Goal: Task Accomplishment & Management: Manage account settings

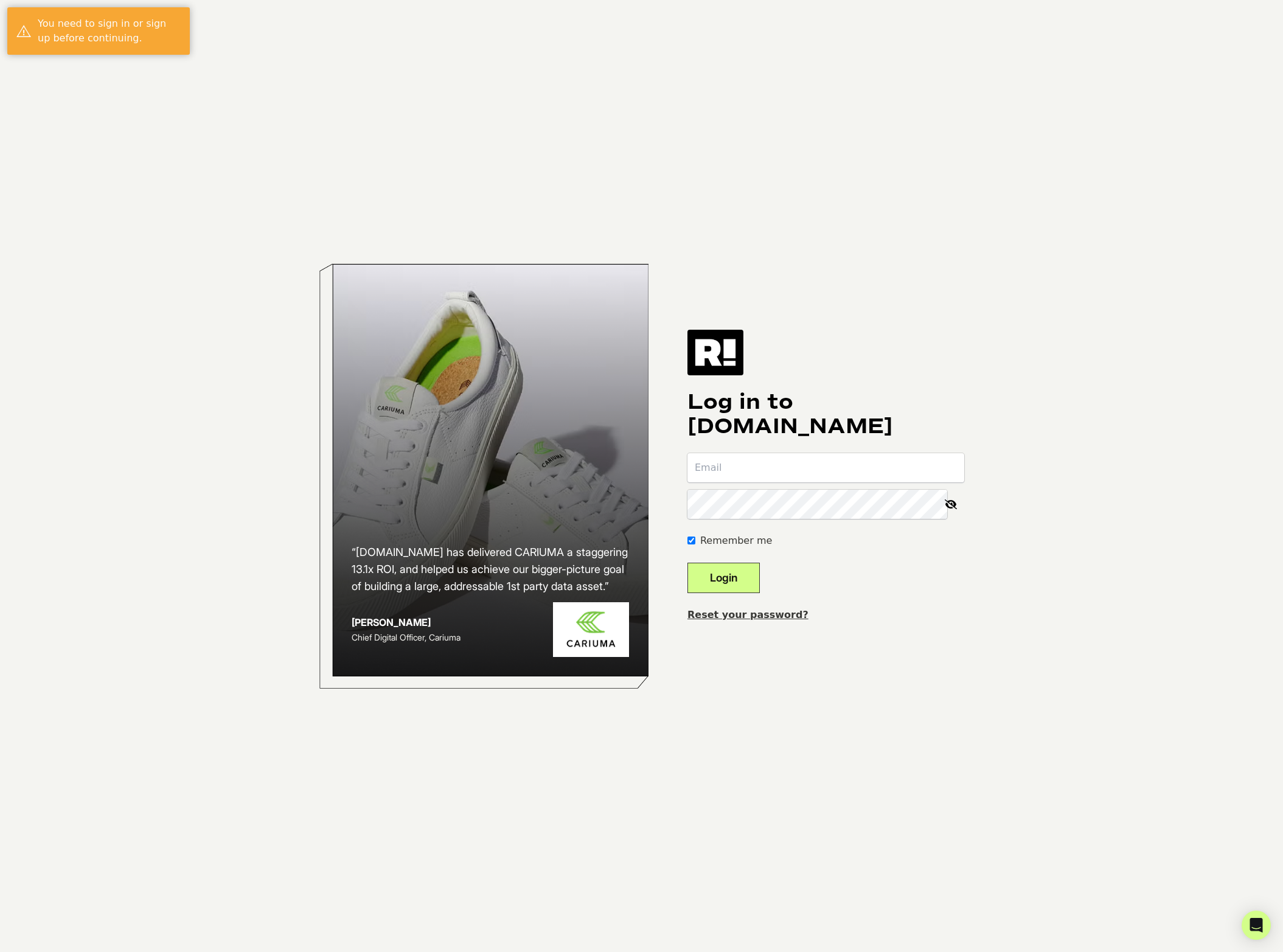
click at [784, 465] on input "email" at bounding box center [826, 467] width 277 height 29
type input "[EMAIL_ADDRESS][DOMAIN_NAME]"
click at [737, 589] on button "Login" at bounding box center [723, 577] width 73 height 30
click at [811, 464] on input "email" at bounding box center [826, 467] width 277 height 29
click at [795, 452] on div "Log in to Retention.com Remember me Login Reset your password?" at bounding box center [826, 476] width 277 height 292
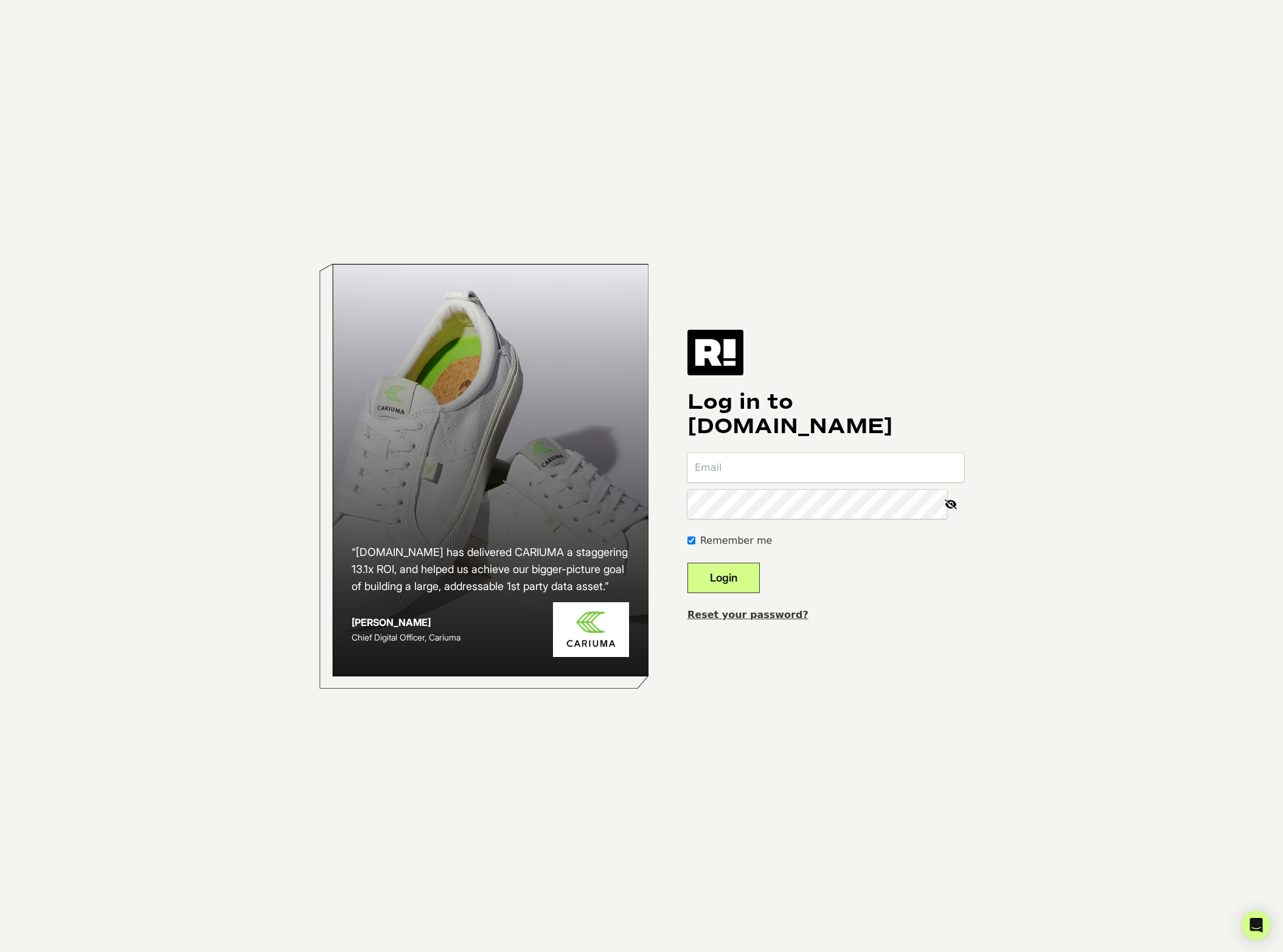
click at [787, 460] on input "email" at bounding box center [826, 467] width 277 height 29
click at [761, 472] on input "email" at bounding box center [826, 467] width 277 height 29
click at [848, 461] on input "digitalmarketing@think" at bounding box center [826, 467] width 277 height 29
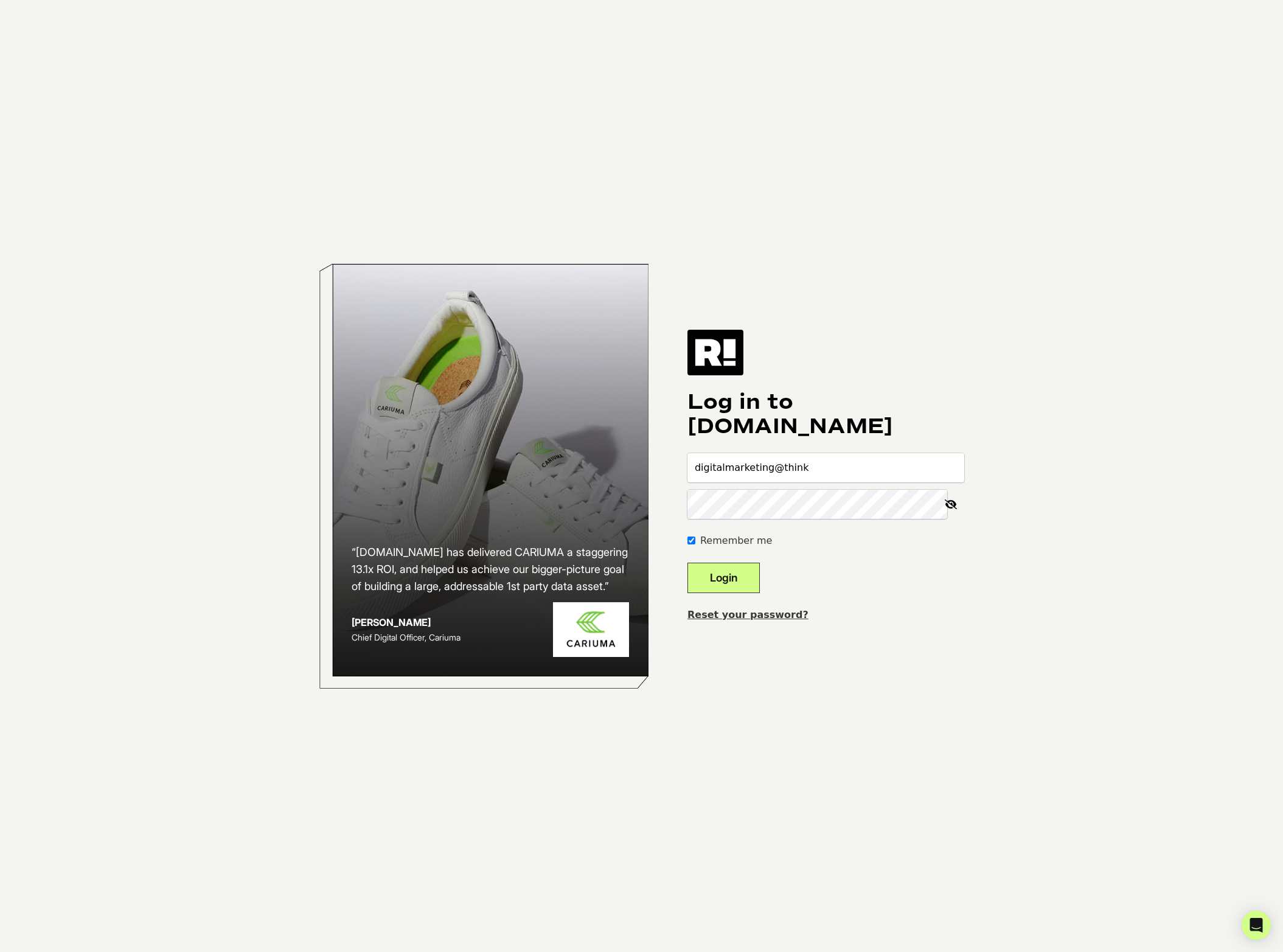
type input "digitalmarketing@think"
click at [1018, 392] on body "“Retention.com has delivered CARIUMA a staggering 13.1x ROI, and helped us achi…" at bounding box center [642, 476] width 1283 height 952
click at [840, 474] on input "digitalmarketing@think" at bounding box center [826, 467] width 277 height 29
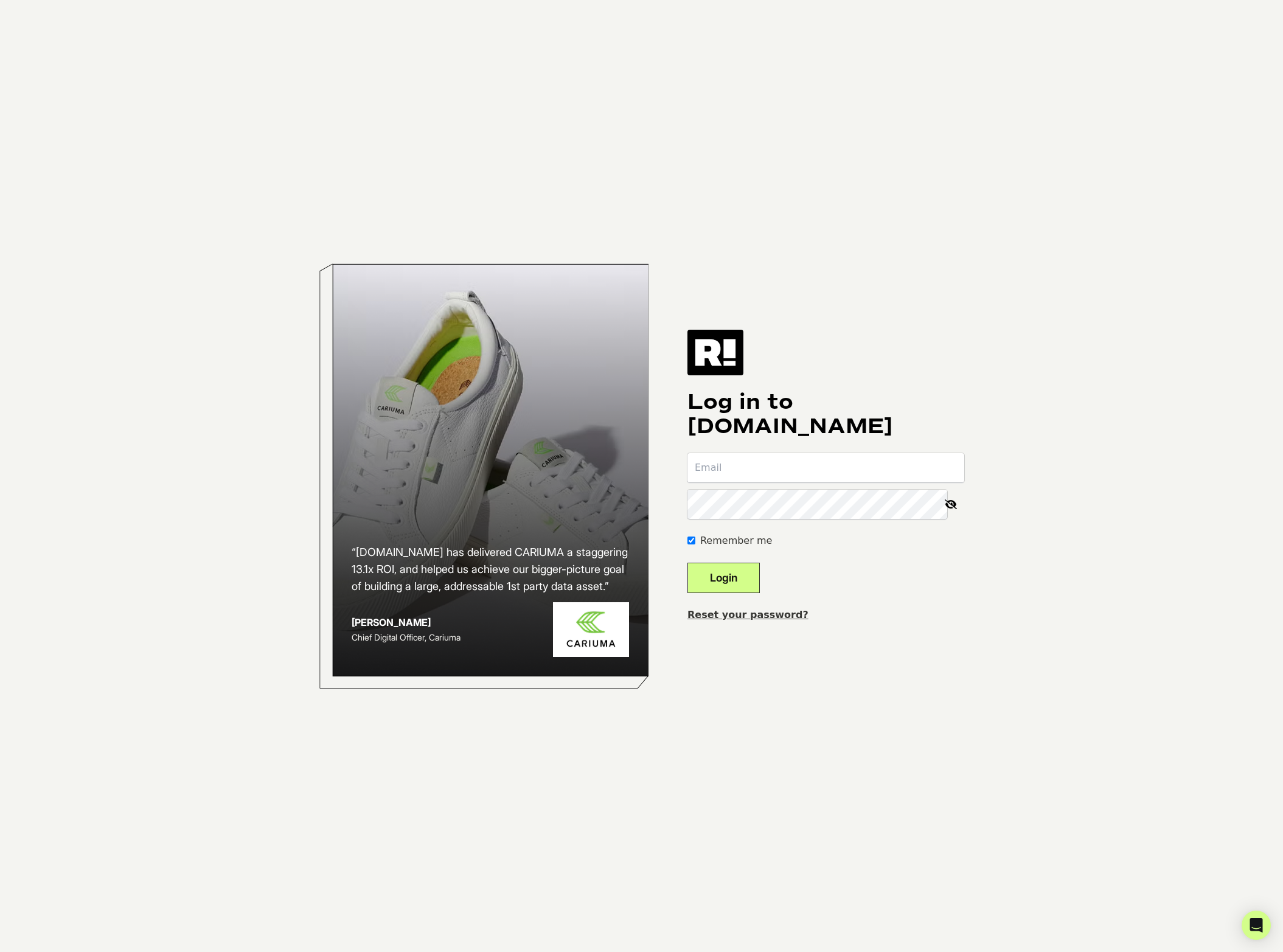
click at [985, 415] on div "“Retention.com has delivered CARIUMA a staggering 13.1x ROI, and helped us achi…" at bounding box center [642, 476] width 694 height 952
click at [817, 470] on input "email" at bounding box center [826, 467] width 277 height 29
click at [871, 467] on input "email" at bounding box center [826, 467] width 277 height 29
type input "[EMAIL_ADDRESS][DOMAIN_NAME]"
click at [688, 563] on button "Login" at bounding box center [723, 577] width 73 height 30
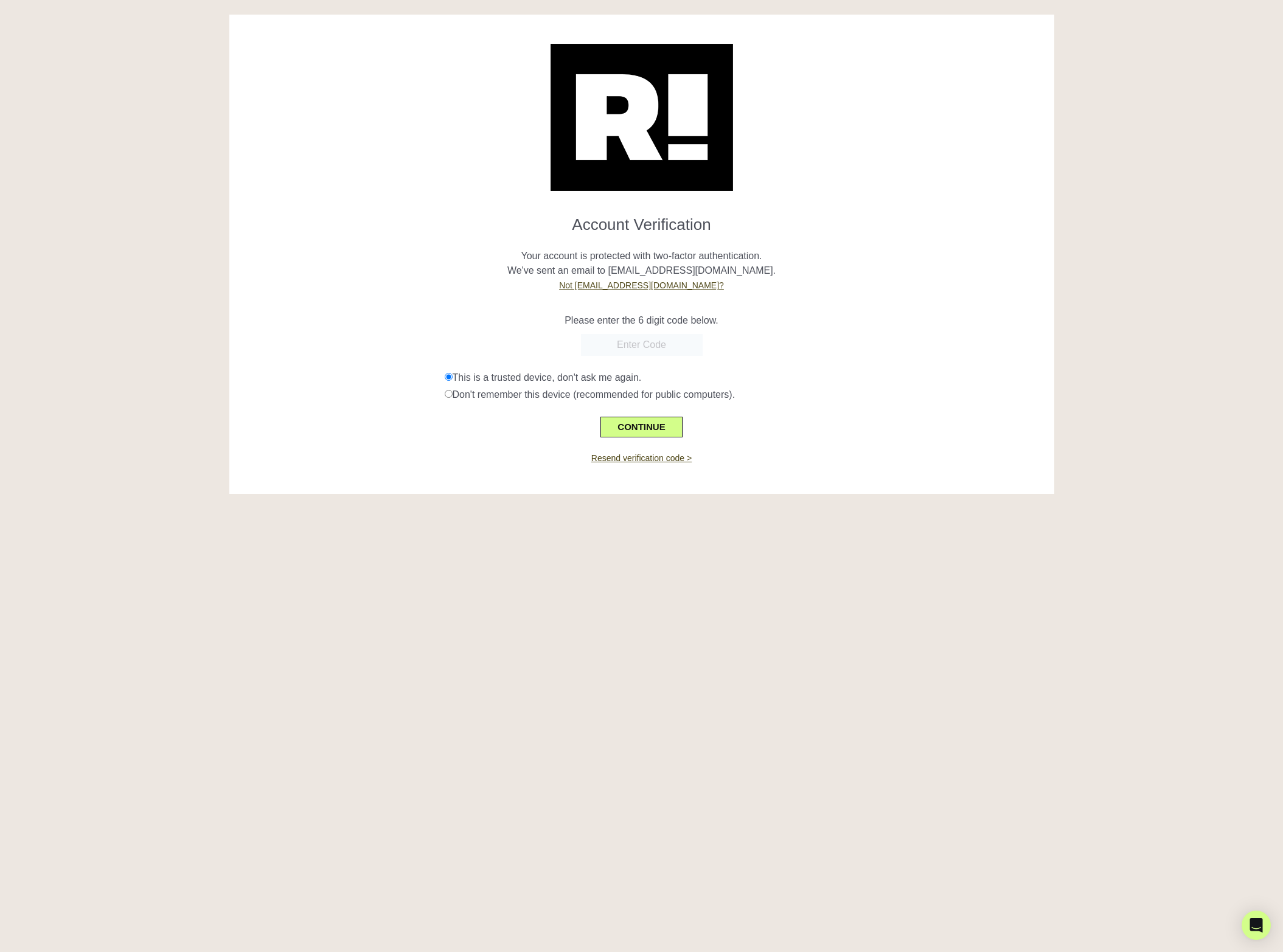
paste input "128931"
type input "128931"
click at [894, 336] on div "128931" at bounding box center [642, 345] width 807 height 22
click at [642, 417] on button "CONTINUE" at bounding box center [642, 427] width 81 height 21
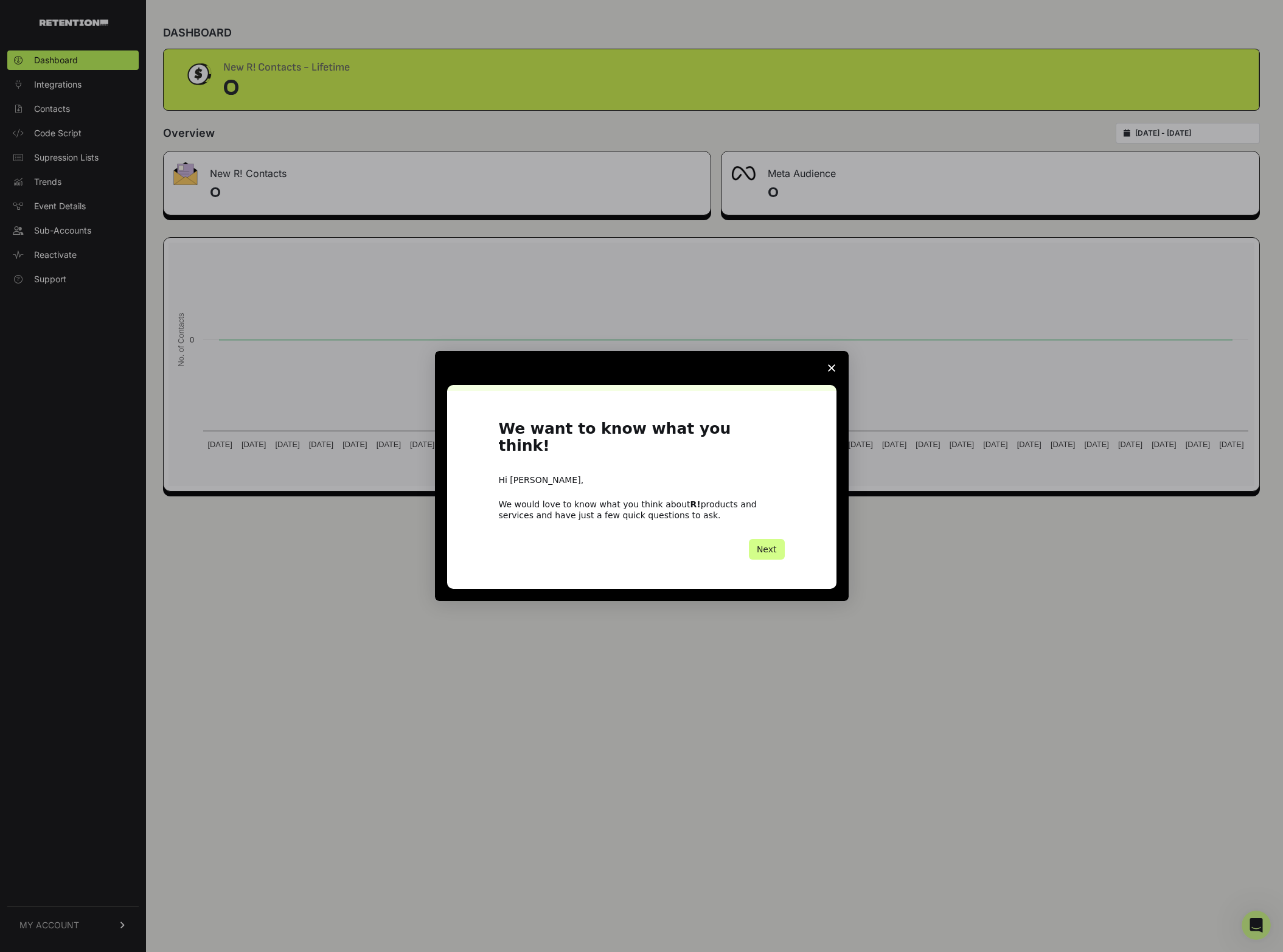
click at [55, 924] on div "Intercom messenger" at bounding box center [642, 476] width 1283 height 952
click at [768, 539] on button "Next" at bounding box center [767, 549] width 36 height 21
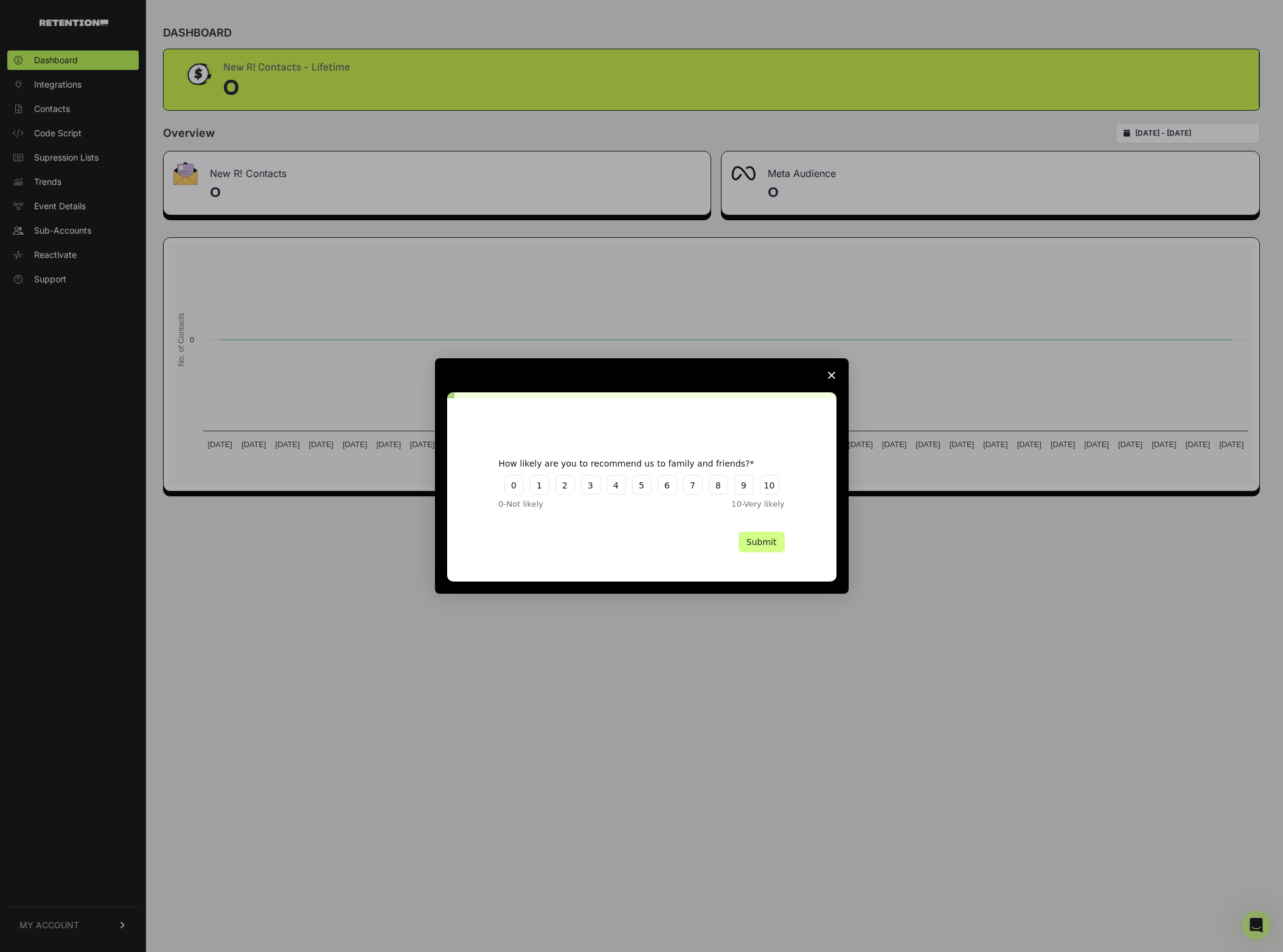
click at [841, 375] on span "Close survey" at bounding box center [832, 375] width 34 height 34
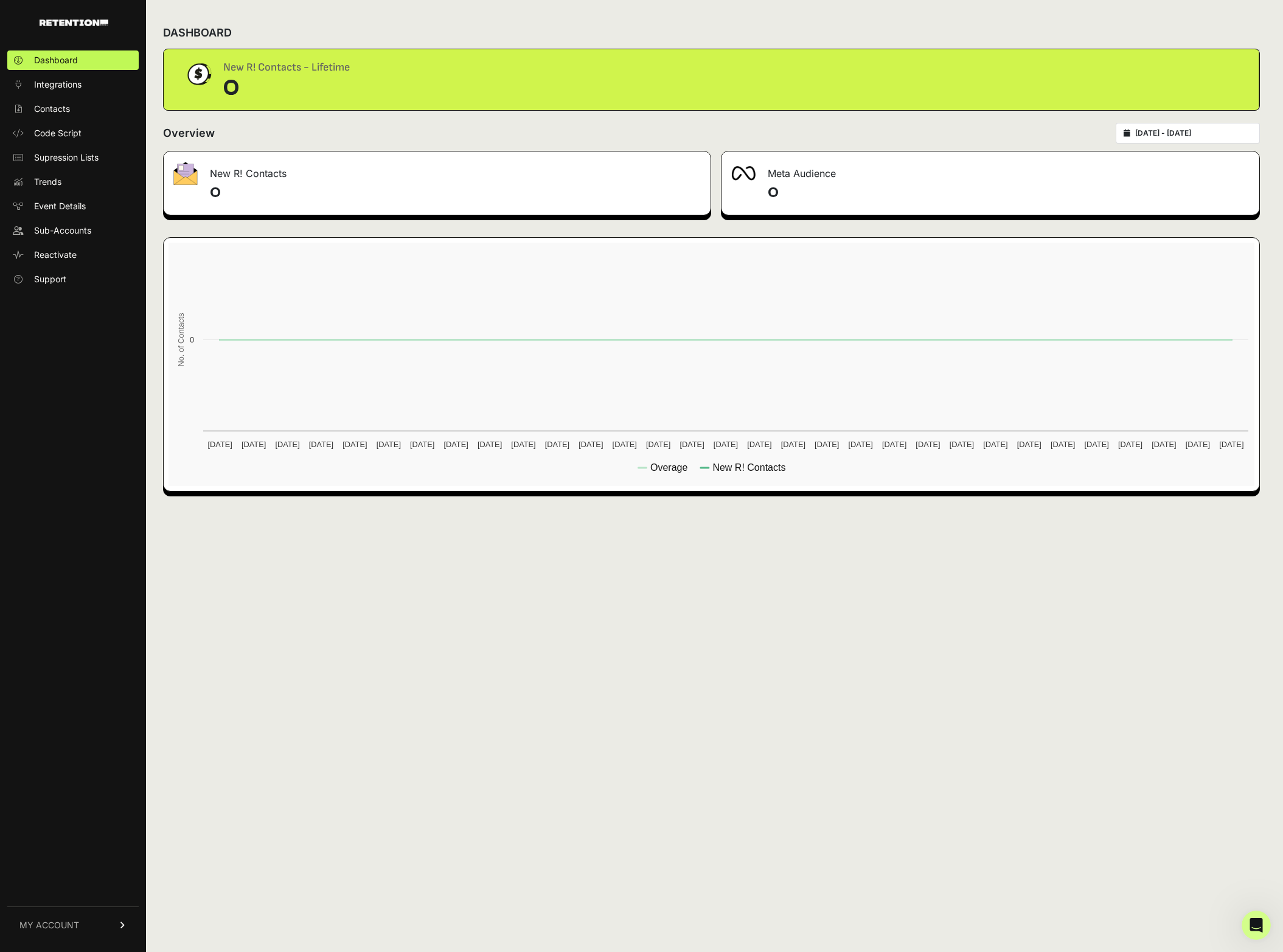
click at [86, 932] on link "MY ACCOUNT" at bounding box center [73, 925] width 131 height 37
click at [81, 818] on span "Account Details" at bounding box center [66, 812] width 62 height 12
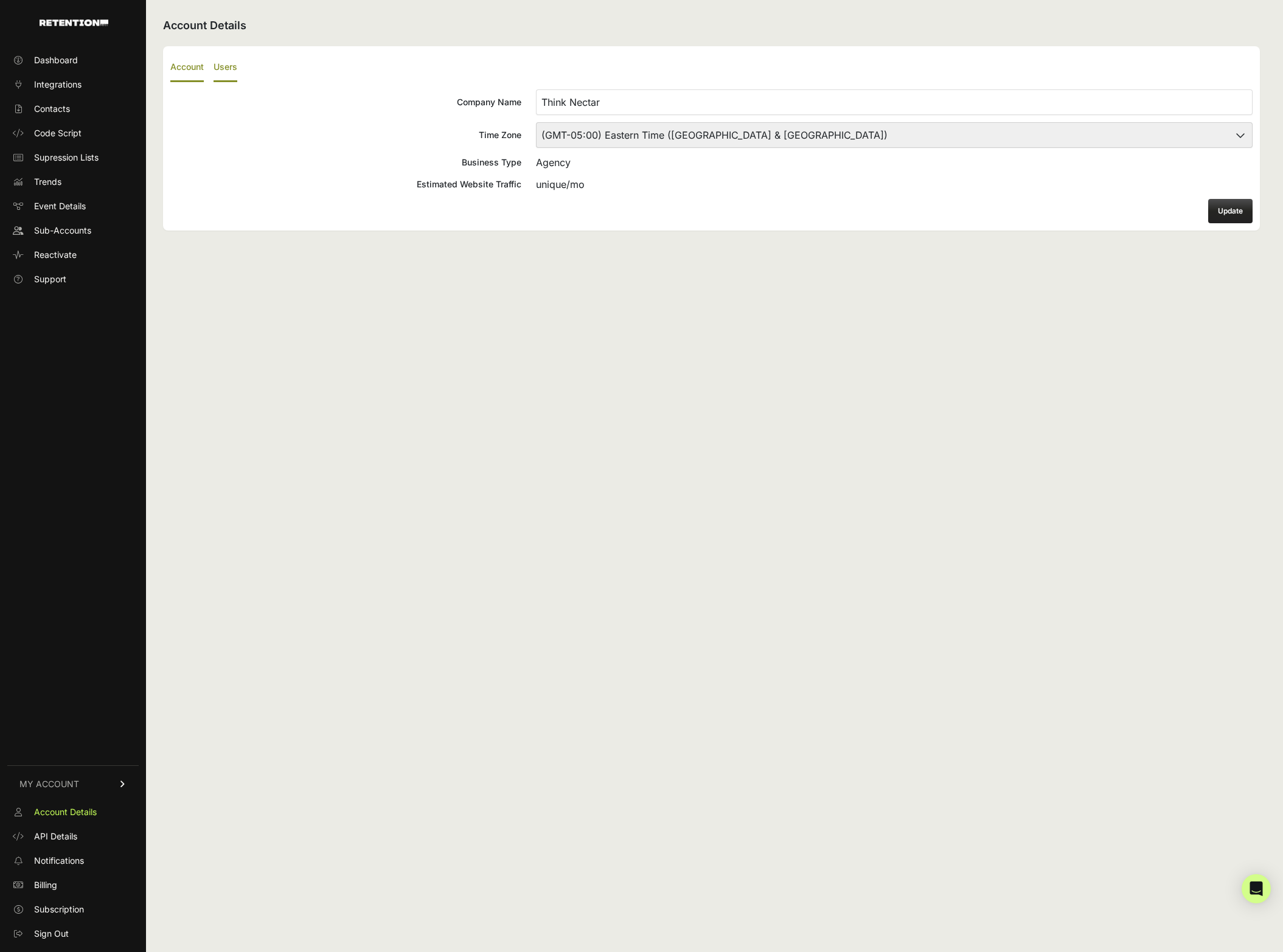
click at [234, 58] on label "Users" at bounding box center [226, 68] width 23 height 29
click at [0, 0] on input "Users" at bounding box center [0, 0] width 0 height 0
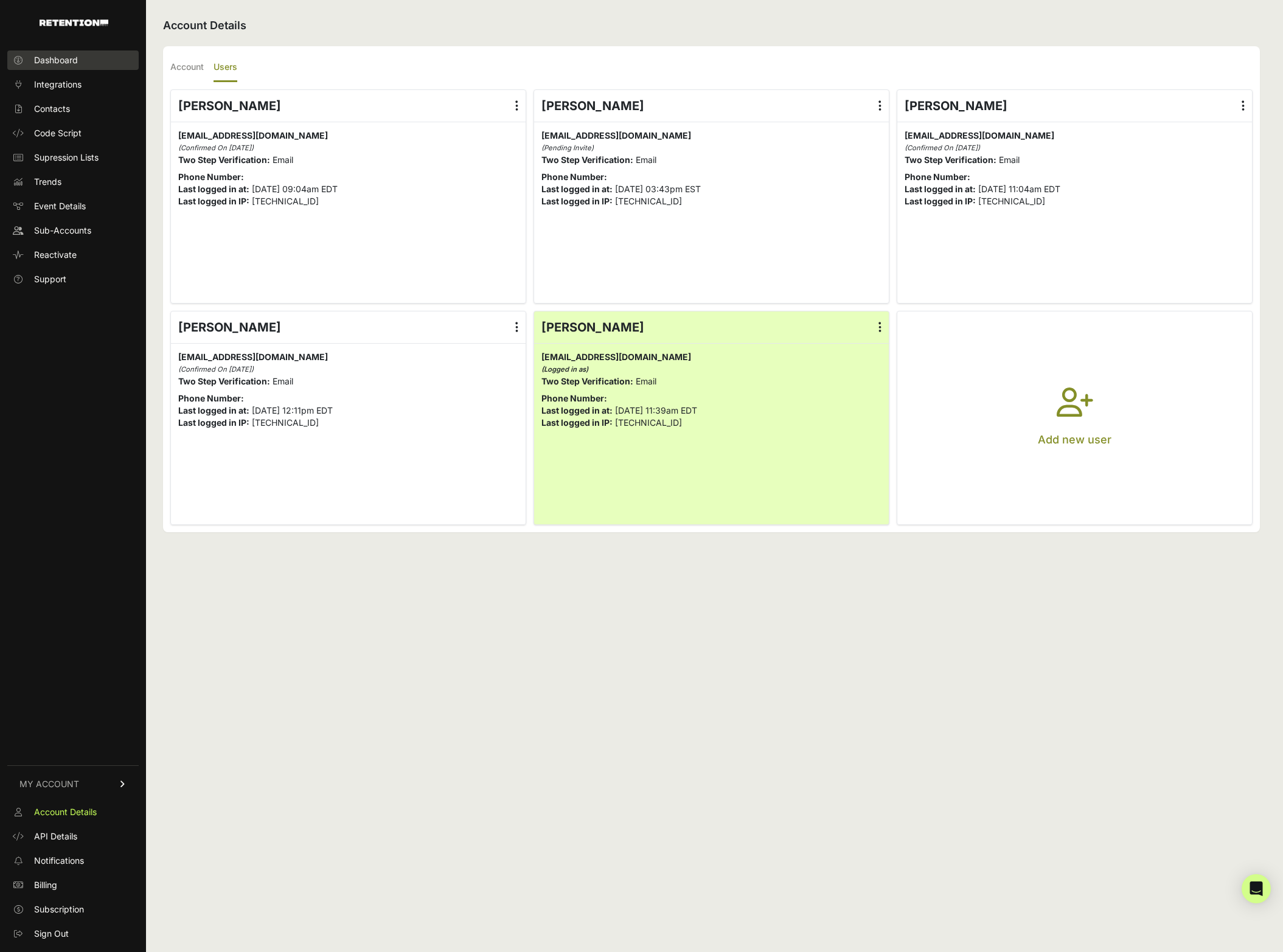
click at [51, 58] on span "Dashboard" at bounding box center [56, 60] width 44 height 12
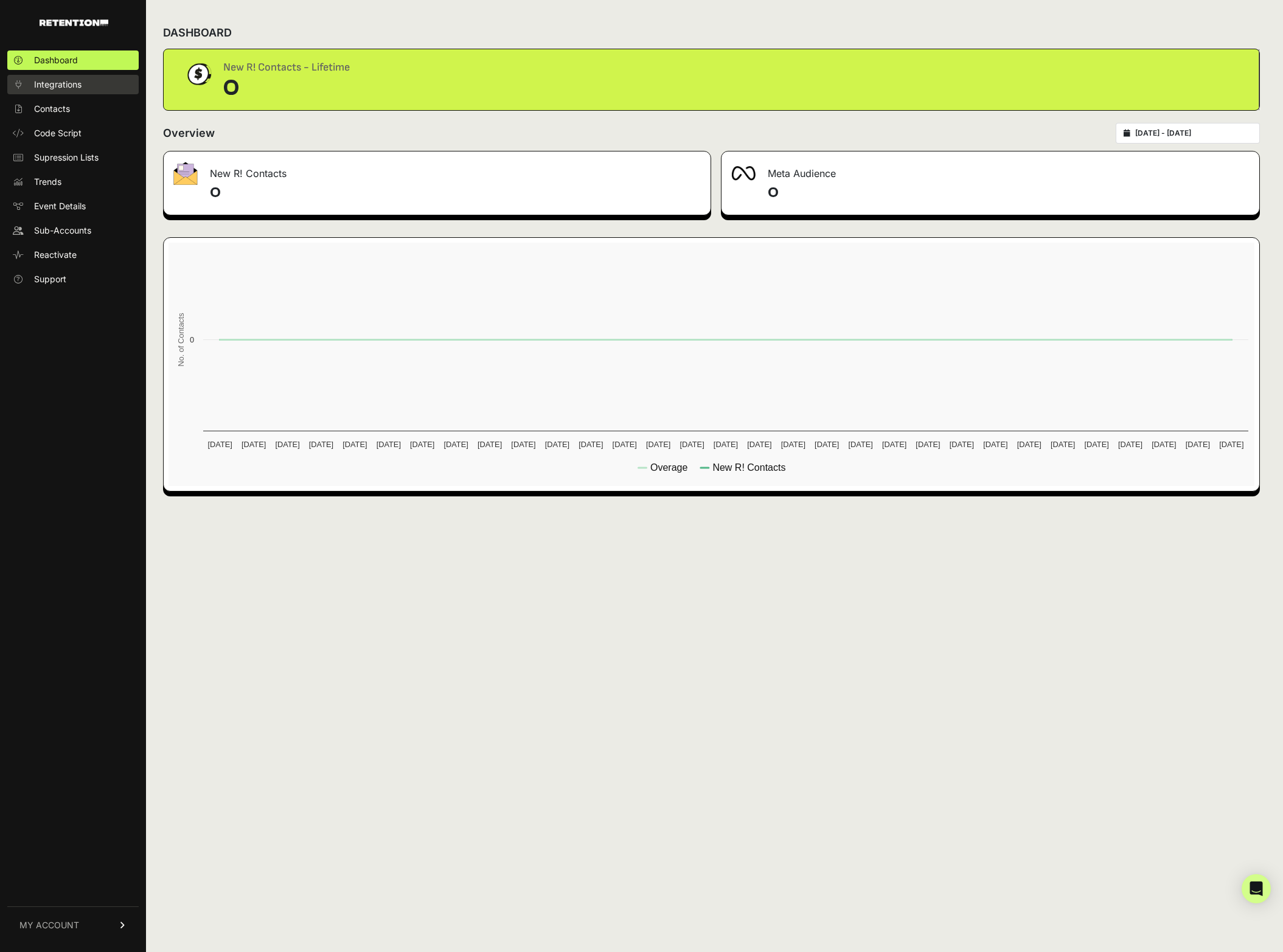
click at [59, 85] on span "Integrations" at bounding box center [58, 85] width 48 height 12
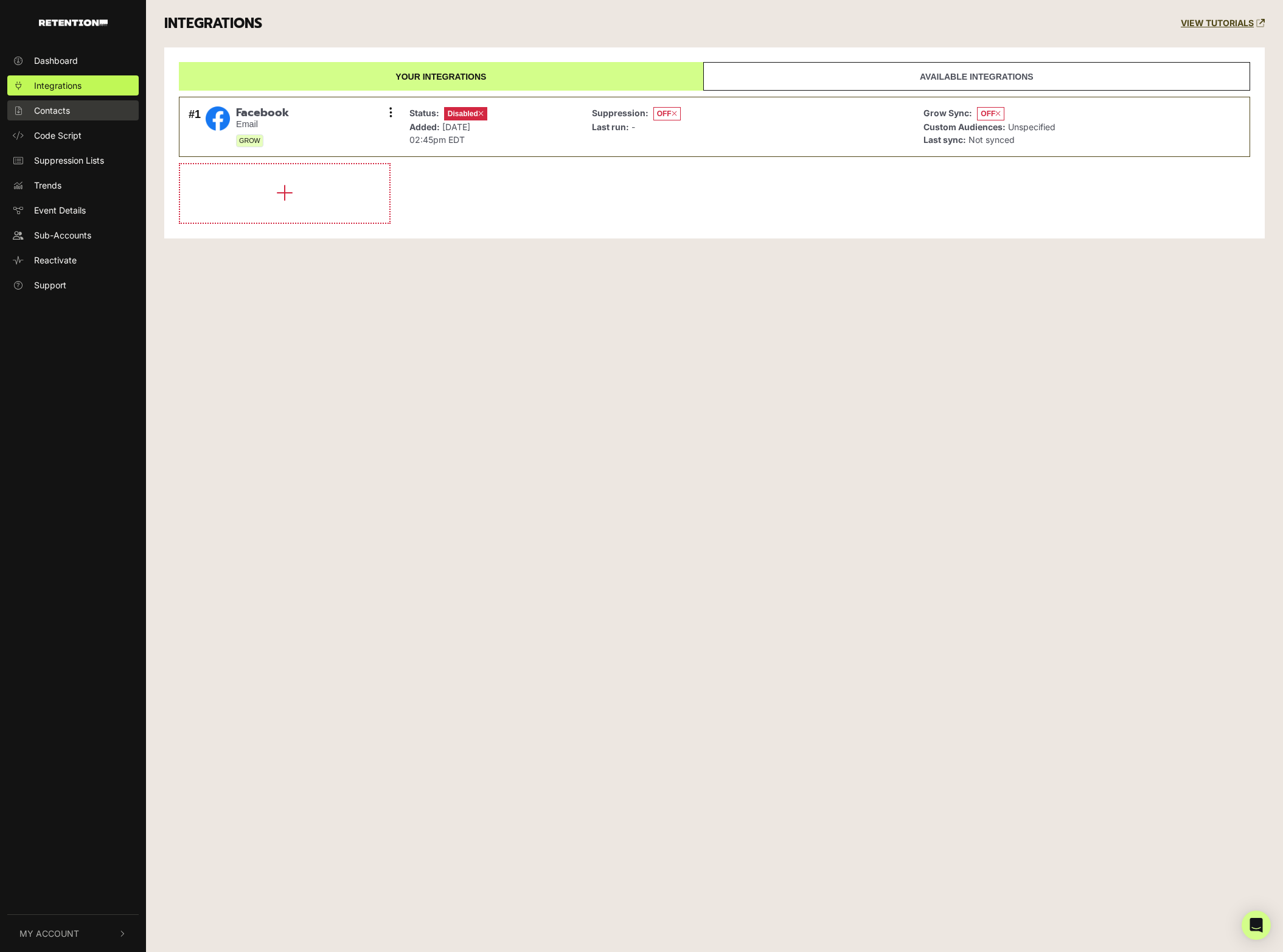
click at [64, 115] on span "Contacts" at bounding box center [52, 110] width 36 height 12
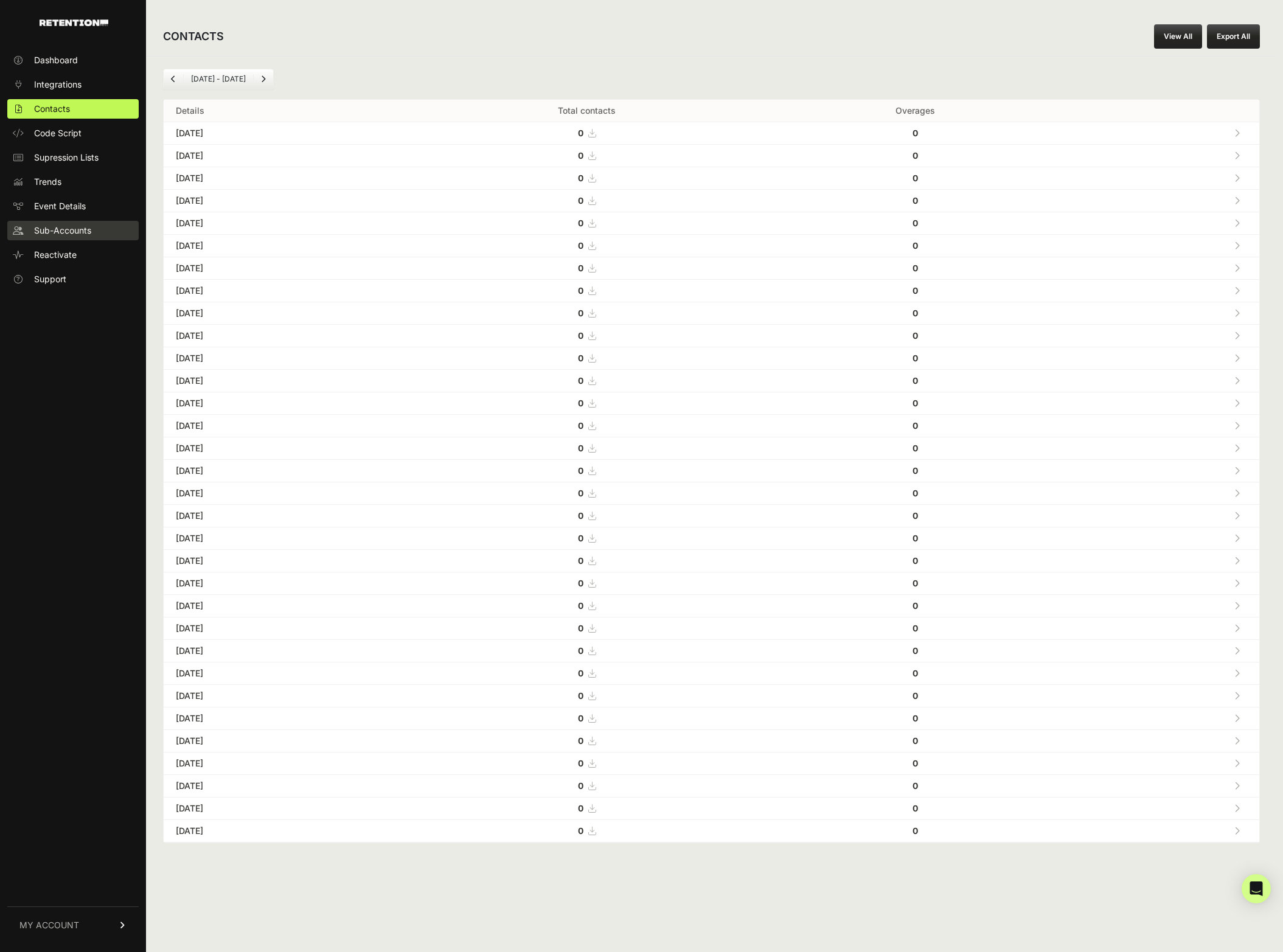
click at [77, 231] on span "Sub-Accounts" at bounding box center [62, 231] width 57 height 12
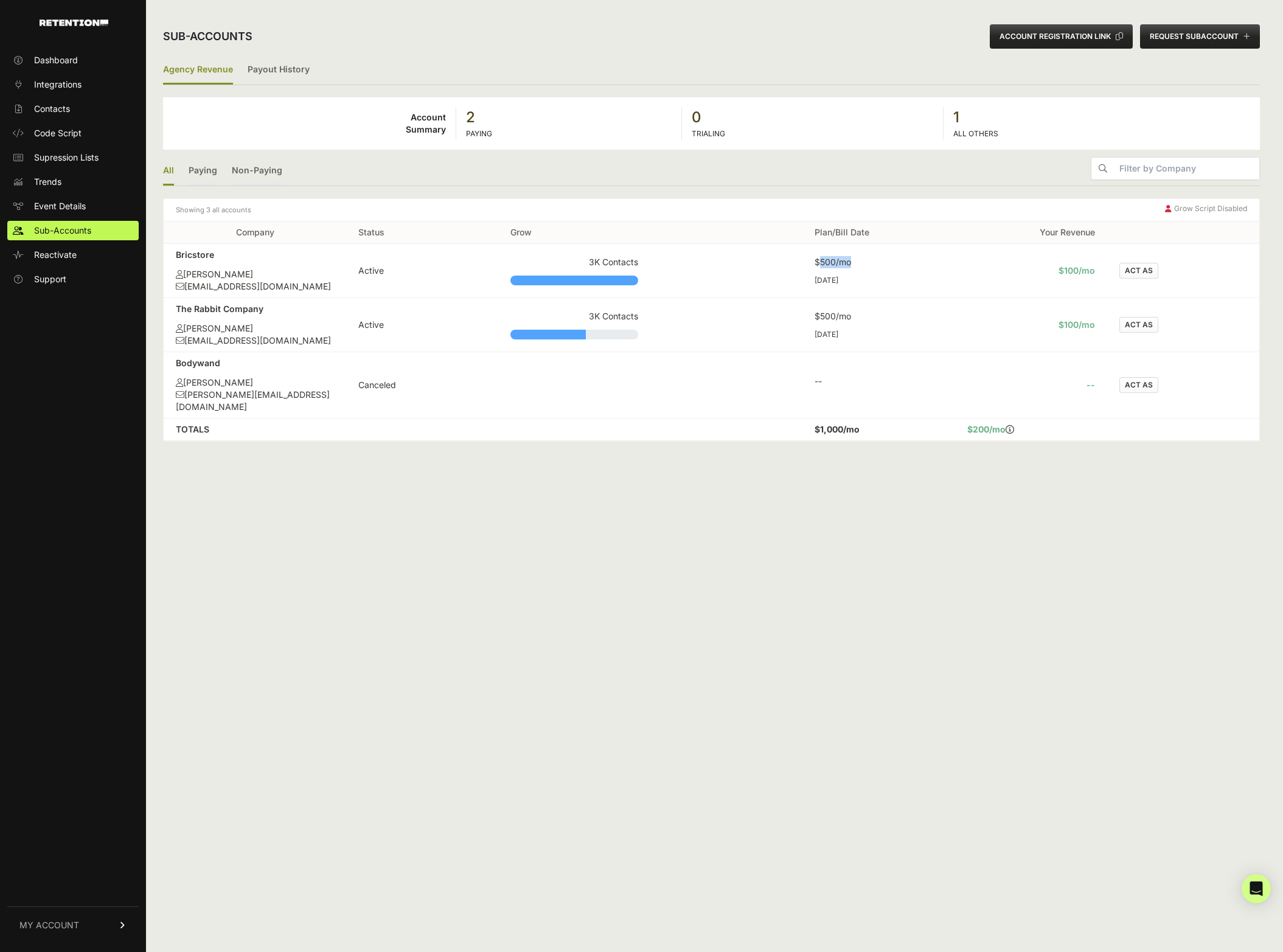
drag, startPoint x: 853, startPoint y: 264, endPoint x: 865, endPoint y: 264, distance: 12.0
click at [865, 264] on div "$500/mo" at bounding box center [879, 262] width 128 height 12
click at [947, 267] on td "$500/mo Sep 23rd" at bounding box center [878, 271] width 152 height 54
click at [106, 915] on link "MY ACCOUNT" at bounding box center [73, 925] width 131 height 37
click at [73, 892] on link "Billing" at bounding box center [73, 885] width 131 height 20
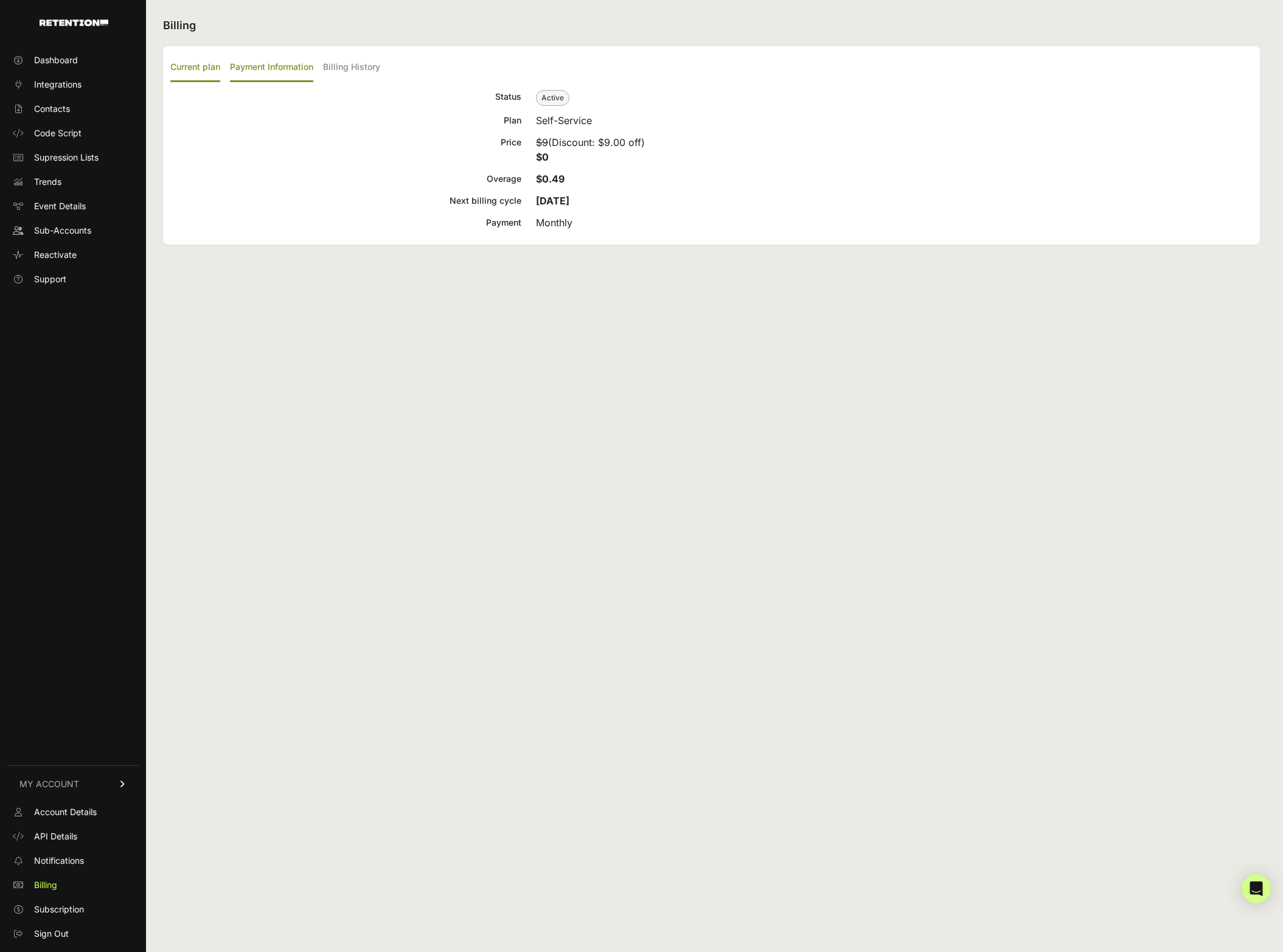
click at [272, 65] on label "Payment Information" at bounding box center [272, 68] width 84 height 29
click at [0, 0] on input "Payment Information" at bounding box center [0, 0] width 0 height 0
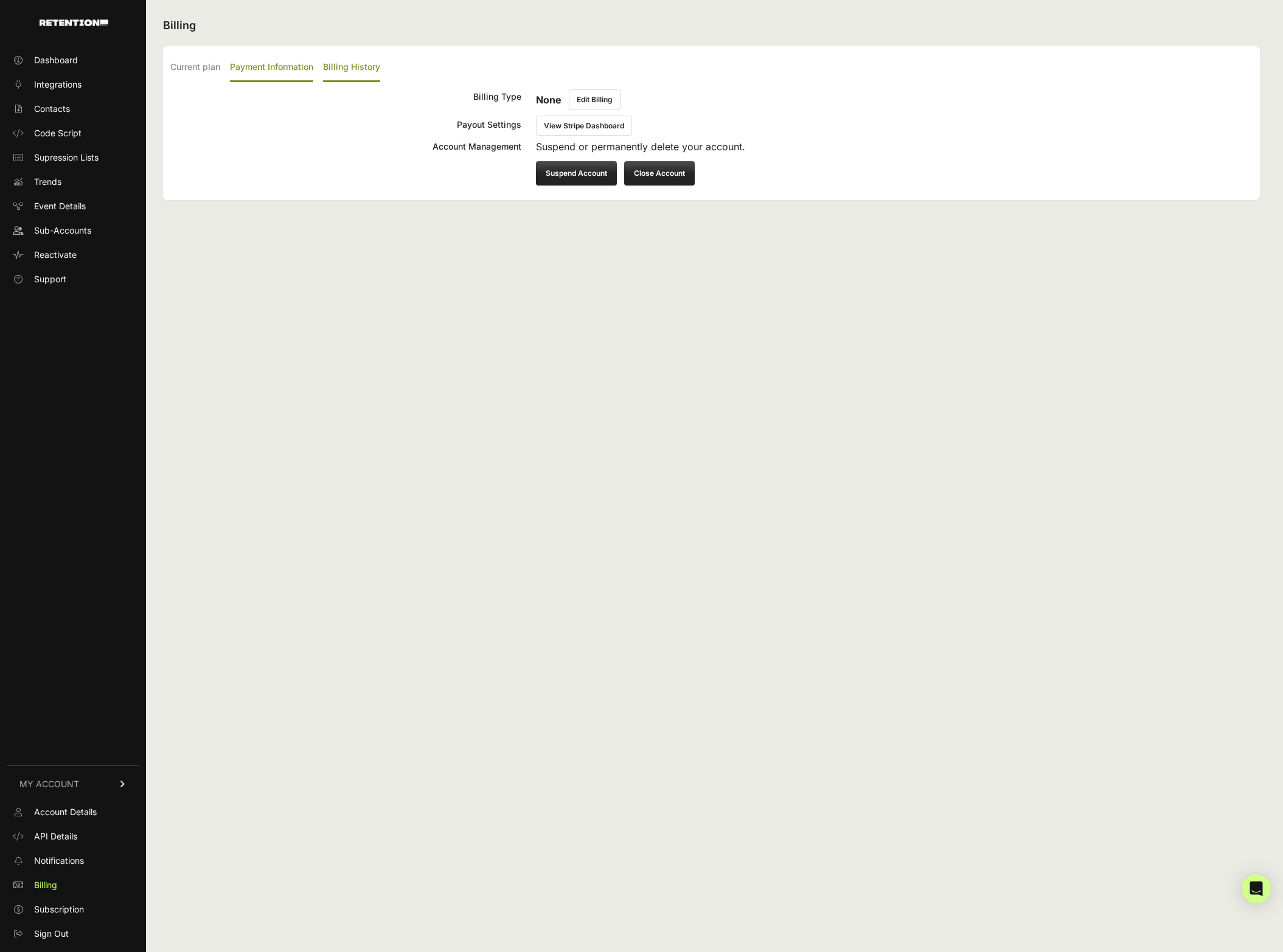
click at [369, 64] on label "Billing History" at bounding box center [351, 68] width 57 height 29
click at [0, 0] on input "Billing History" at bounding box center [0, 0] width 0 height 0
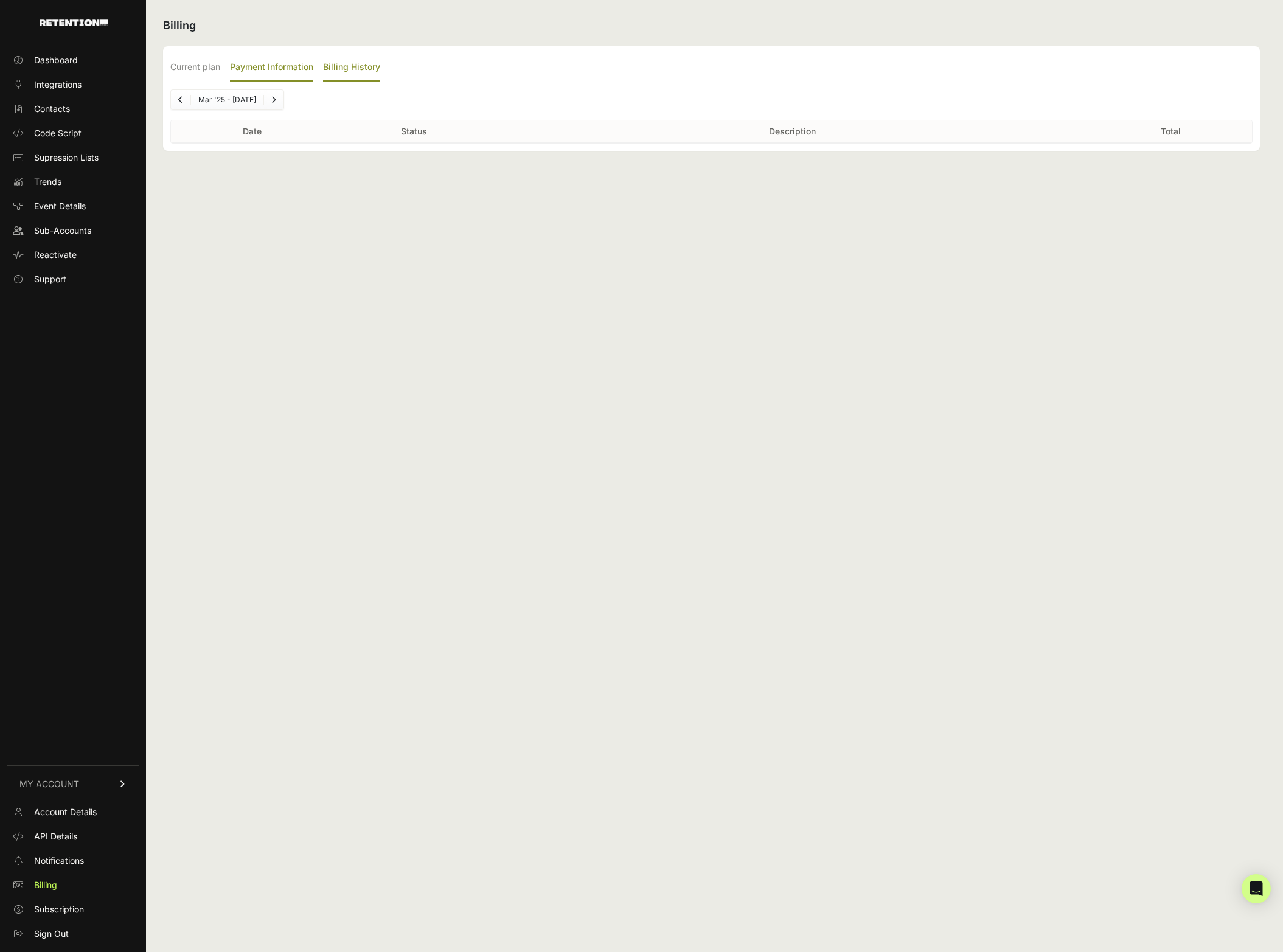
drag, startPoint x: 274, startPoint y: 62, endPoint x: 247, endPoint y: 62, distance: 27.0
click at [274, 62] on label "Payment Information" at bounding box center [272, 68] width 84 height 29
click at [0, 0] on input "Payment Information" at bounding box center [0, 0] width 0 height 0
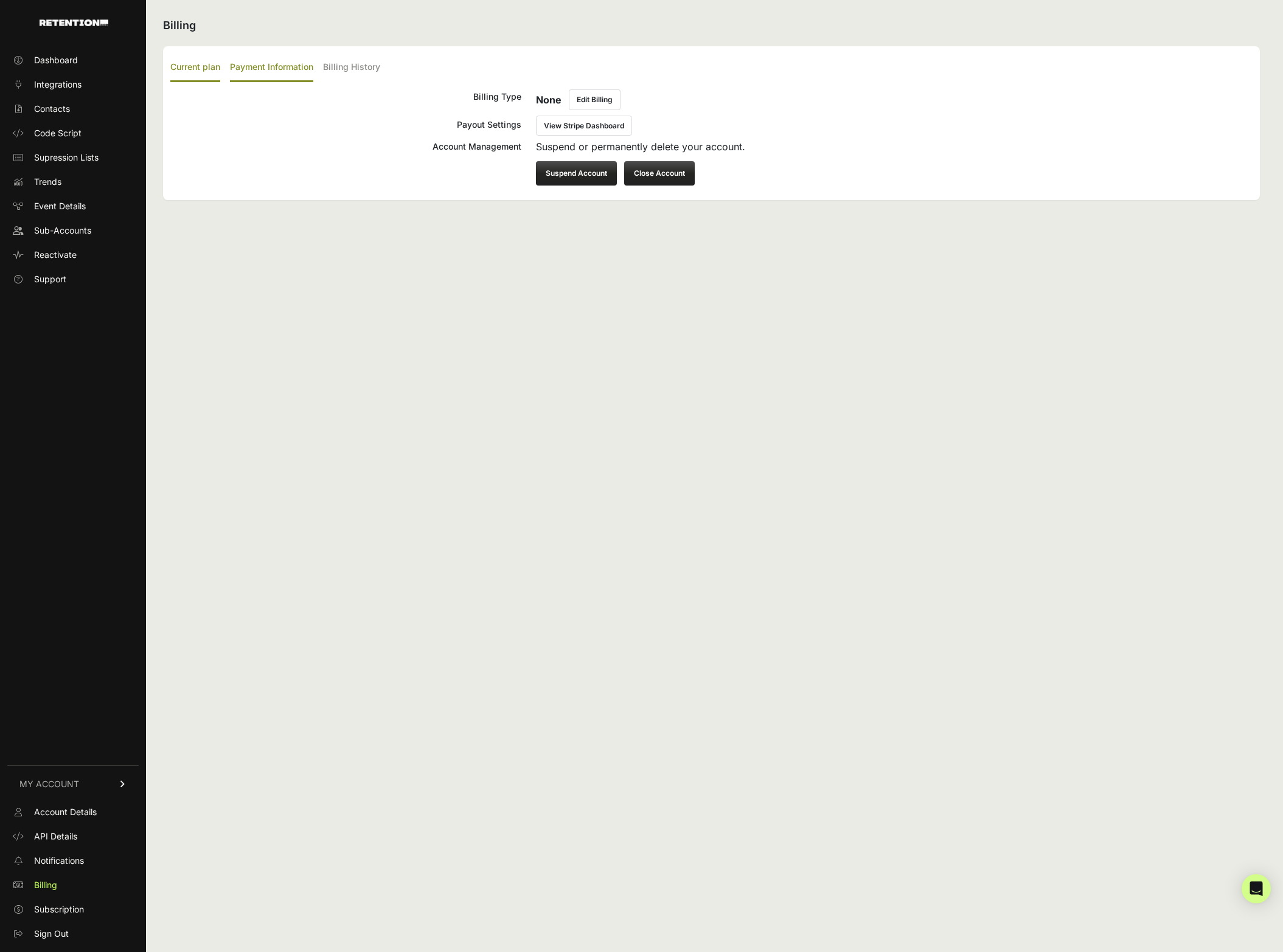
click at [206, 62] on label "Current plan" at bounding box center [195, 68] width 50 height 29
click at [0, 0] on input "Current plan" at bounding box center [0, 0] width 0 height 0
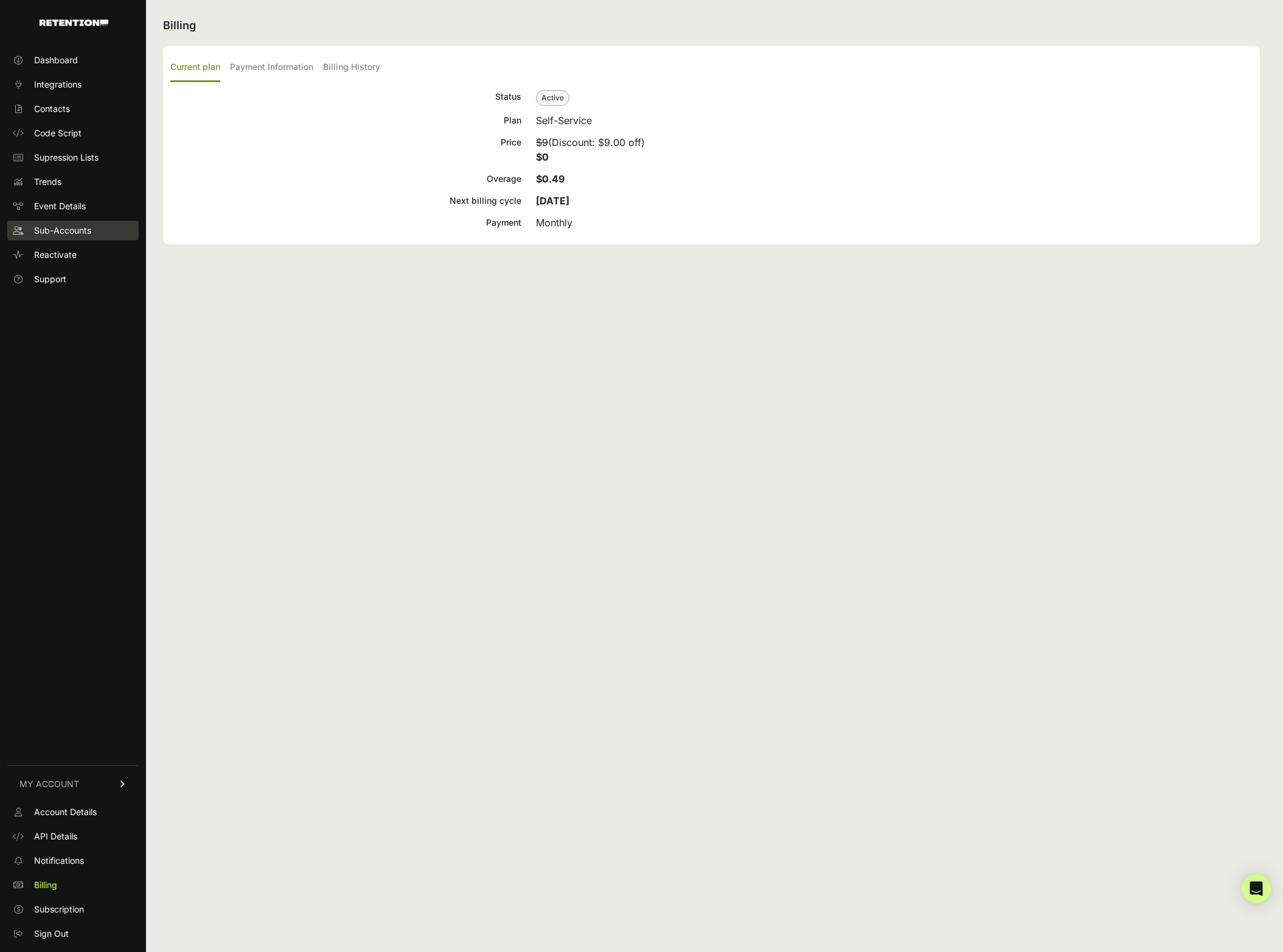
click at [62, 226] on span "Sub-Accounts" at bounding box center [62, 231] width 57 height 12
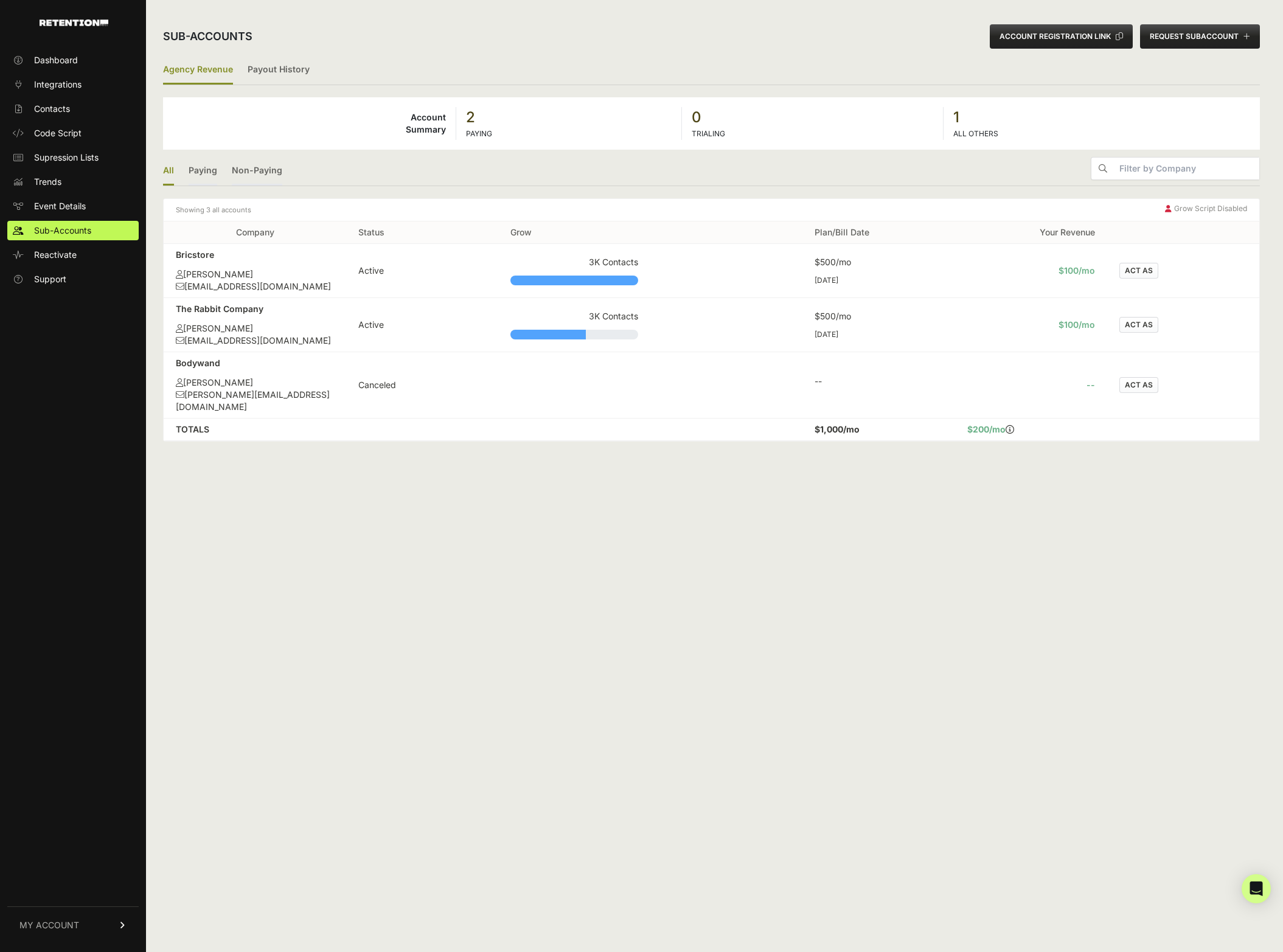
drag, startPoint x: 506, startPoint y: 98, endPoint x: 491, endPoint y: 95, distance: 15.3
click at [504, 98] on div "Account Summary 2 PAYING 0 TRIALING 1 ALL OTHERS" at bounding box center [712, 123] width 1097 height 52
drag, startPoint x: 37, startPoint y: 23, endPoint x: 52, endPoint y: 27, distance: 15.5
click at [38, 24] on link at bounding box center [54, 19] width 108 height 38
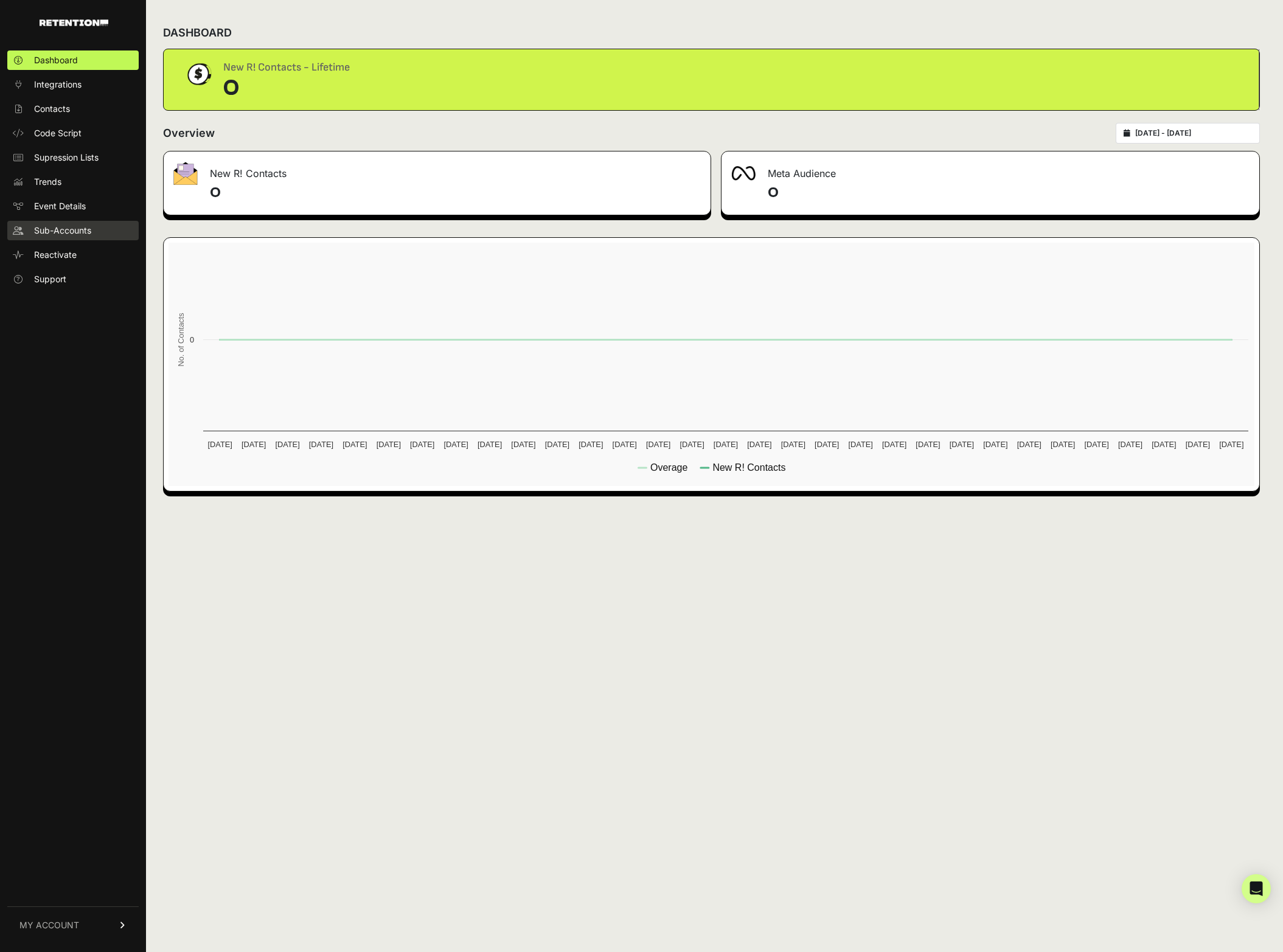
click at [76, 228] on span "Sub-Accounts" at bounding box center [62, 231] width 57 height 12
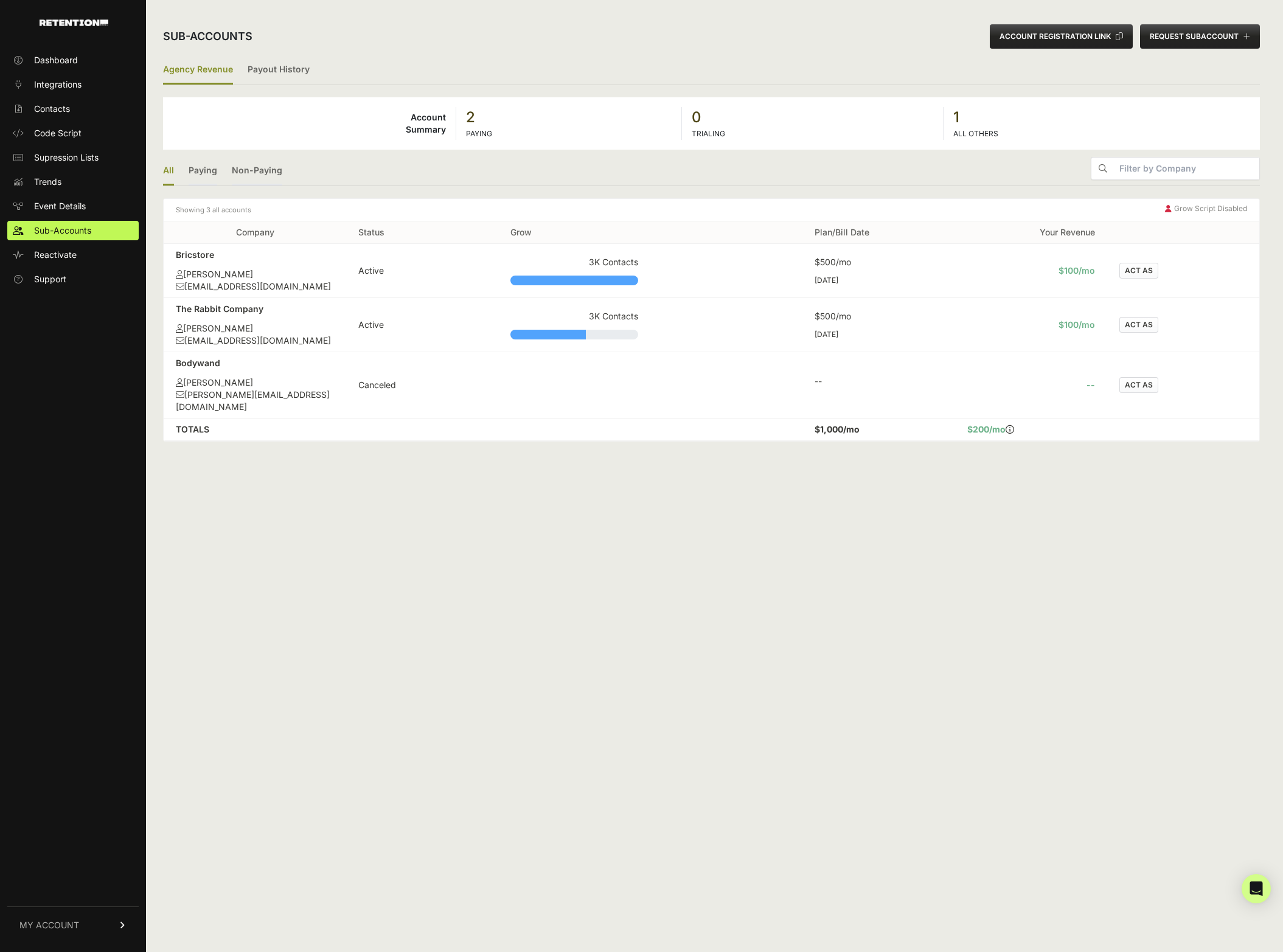
drag, startPoint x: 47, startPoint y: 929, endPoint x: 59, endPoint y: 924, distance: 13.0
click at [47, 929] on span "MY ACCOUNT" at bounding box center [49, 925] width 59 height 12
click at [73, 810] on span "Account Details" at bounding box center [66, 812] width 62 height 12
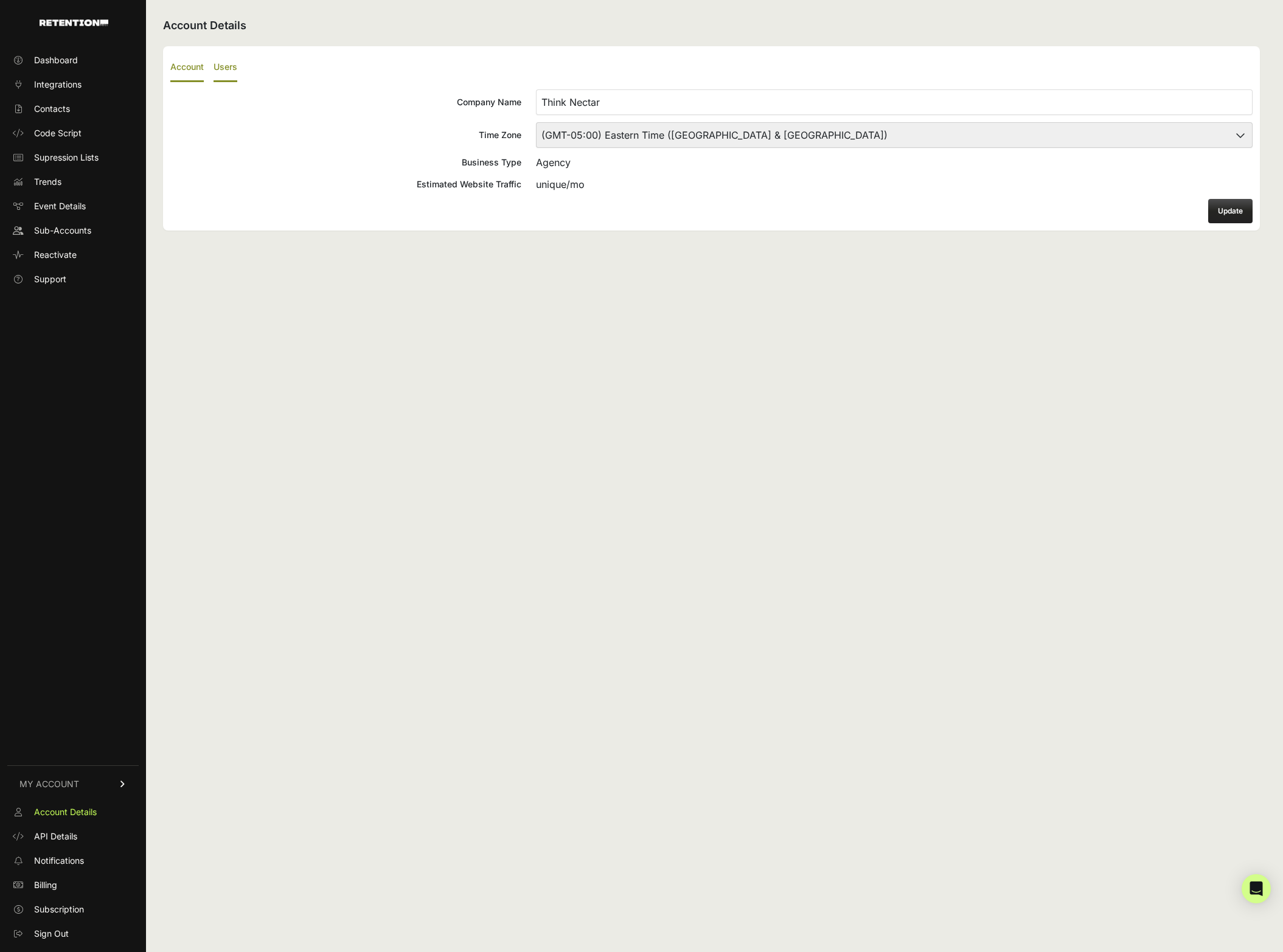
click at [229, 78] on label "Users" at bounding box center [226, 68] width 23 height 29
click at [0, 0] on input "Users" at bounding box center [0, 0] width 0 height 0
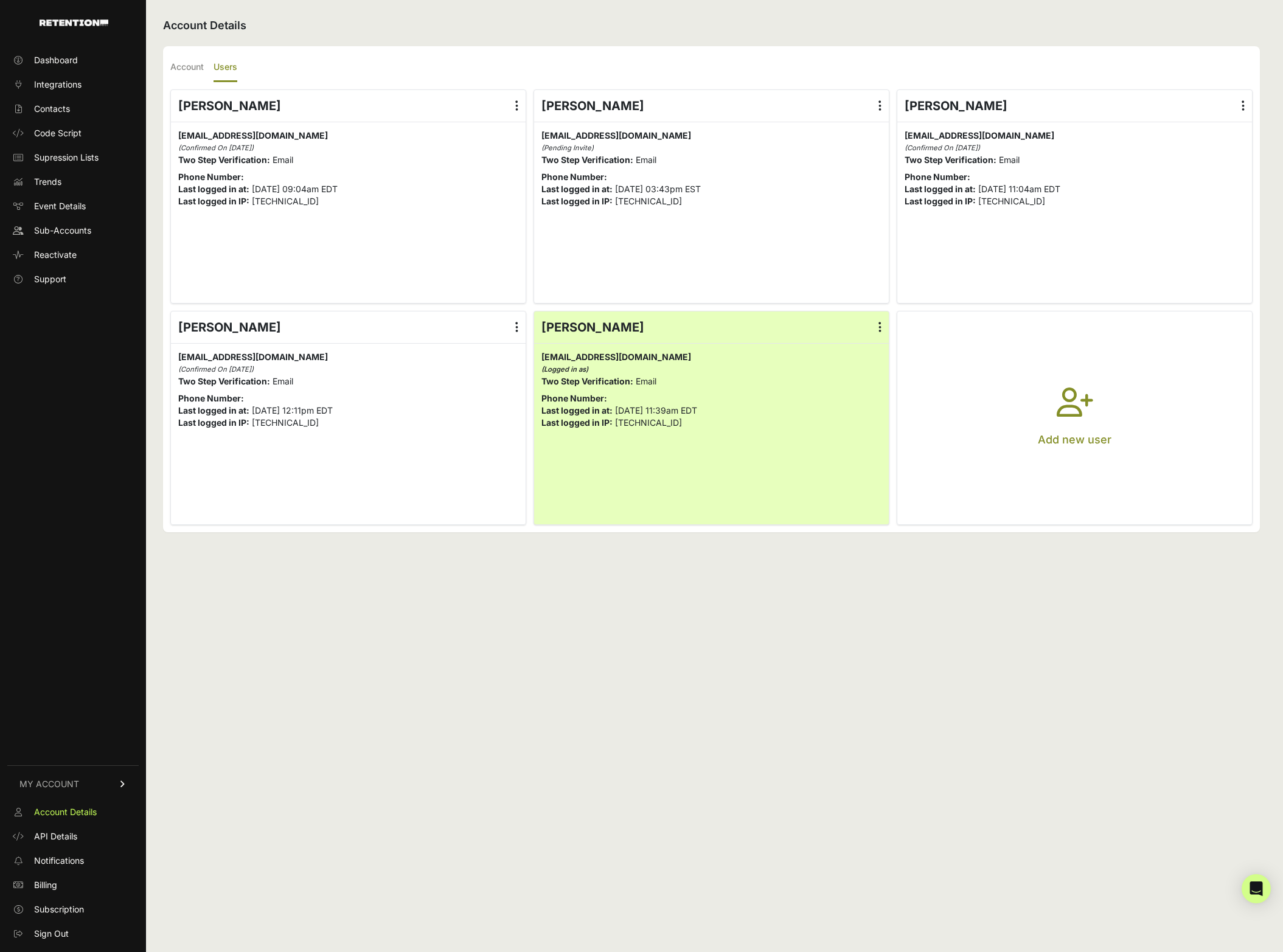
click at [1020, 372] on button "Add new user" at bounding box center [1075, 417] width 355 height 213
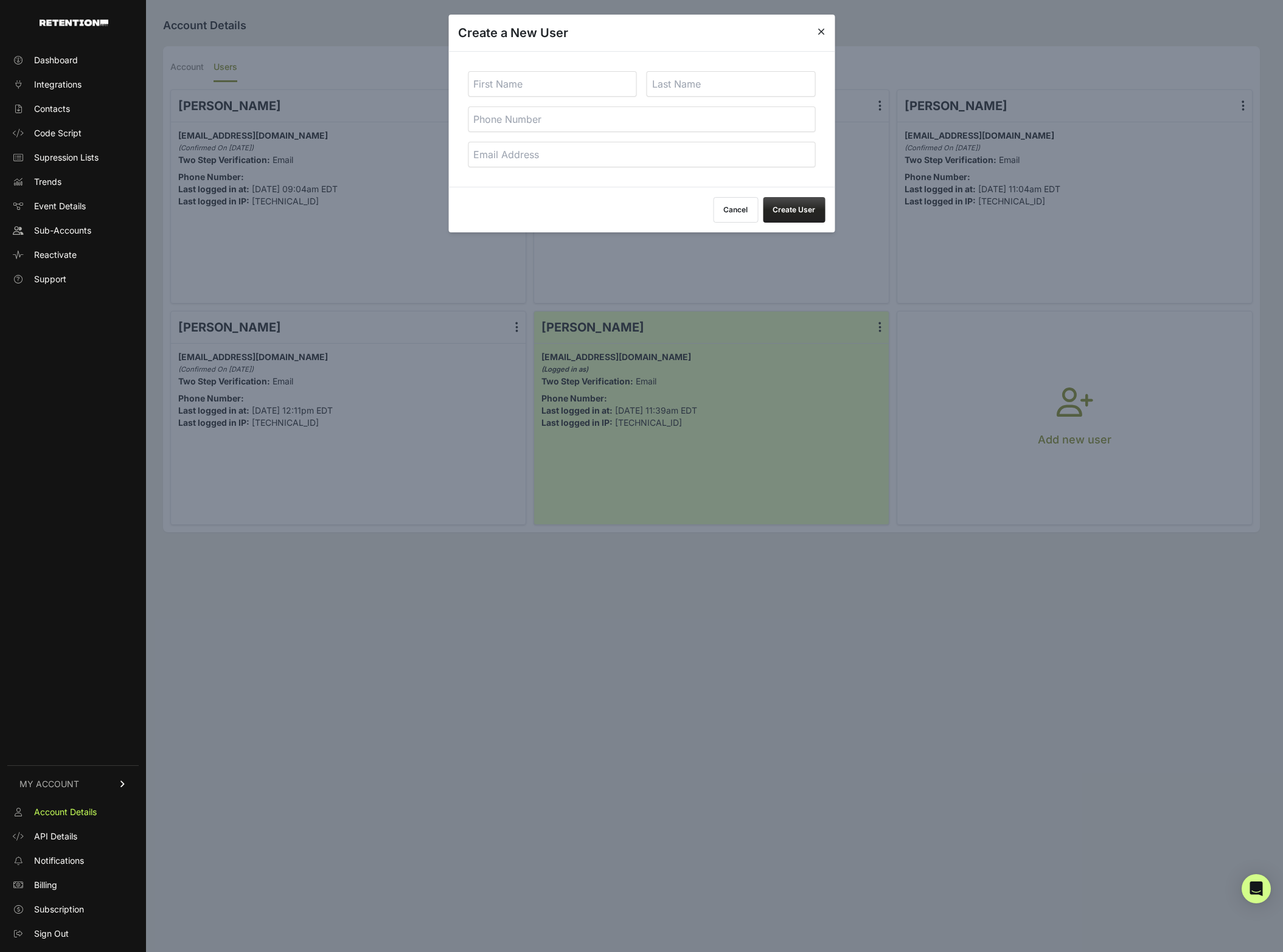
click at [548, 91] on input "text" at bounding box center [553, 83] width 169 height 26
paste input "Ariana"
type input "Ariana"
click at [719, 90] on input "text" at bounding box center [731, 83] width 169 height 26
paste input "Arjona"
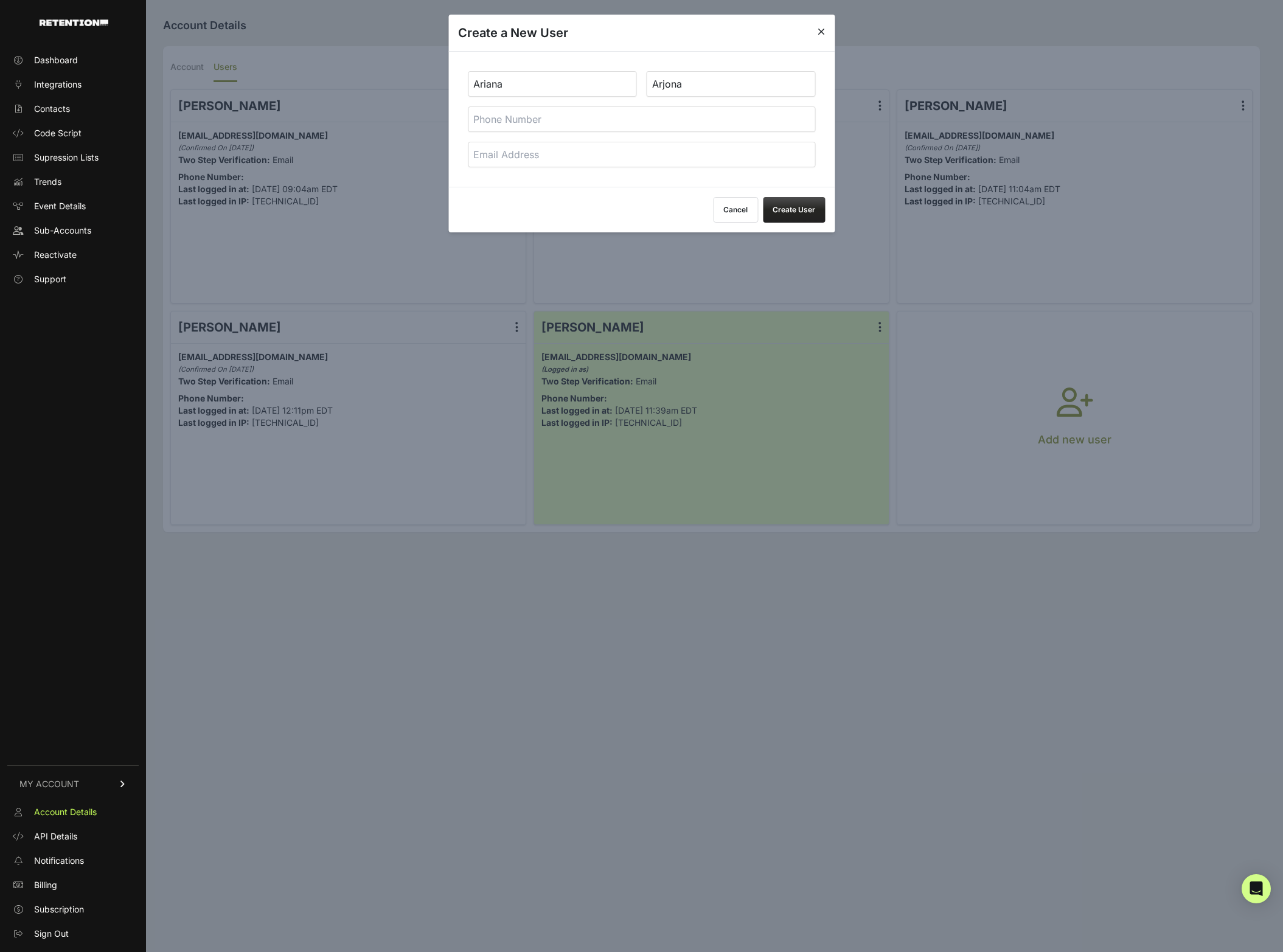
type input "Arjona"
click at [536, 156] on input "email" at bounding box center [642, 155] width 347 height 26
paste input "arianaarjona@thinknectar.com"
type input "arianaarjona@thinknectar.com"
click at [725, 175] on div "Ariana Arjona arianaarjona@thinknectar.com" at bounding box center [642, 119] width 386 height 136
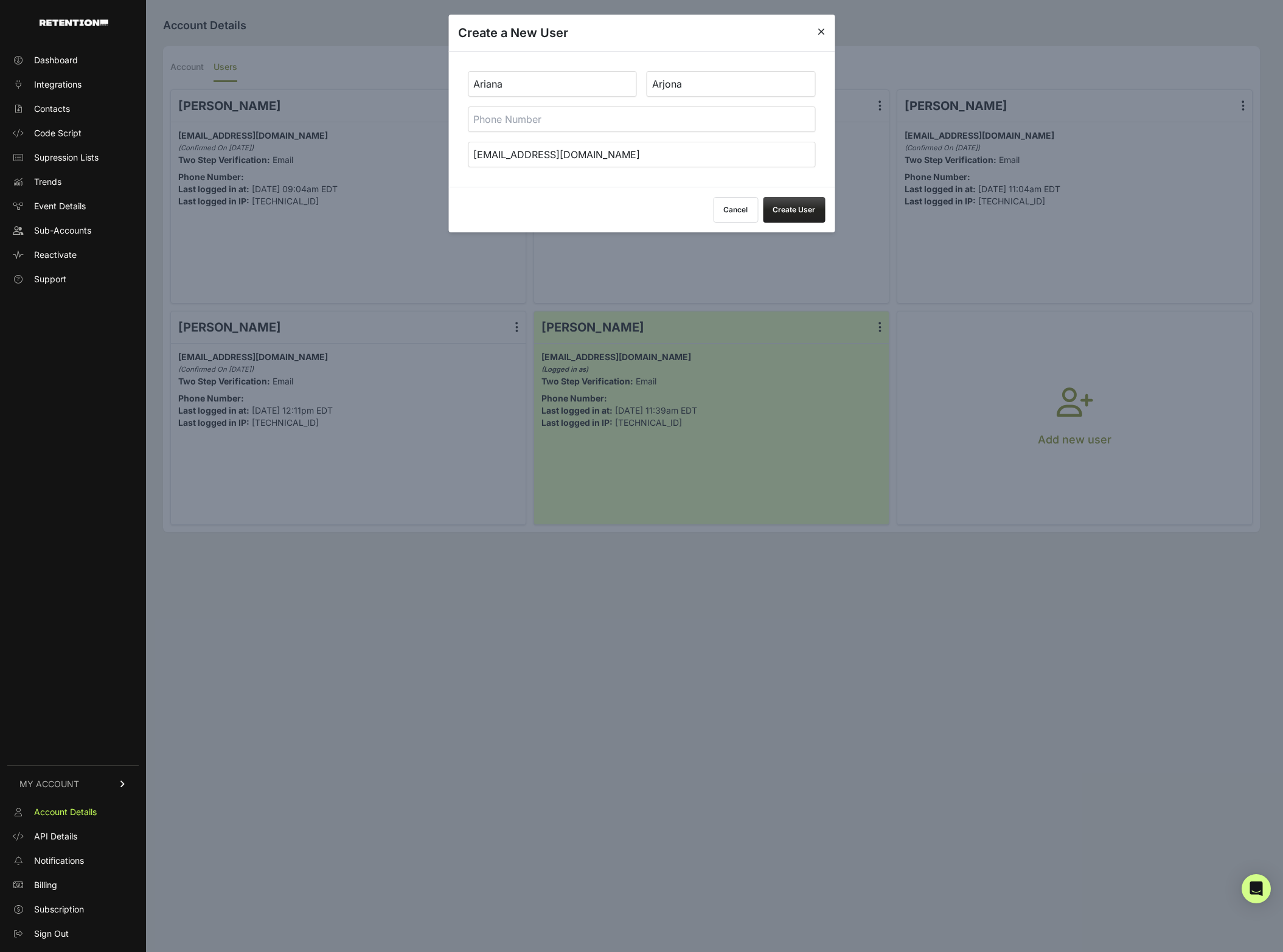
click at [802, 204] on button "Create User" at bounding box center [794, 210] width 62 height 26
